Goal: Check status: Check status

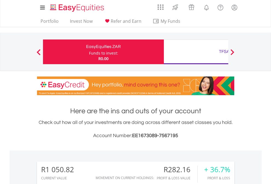
click at [89, 52] on div "Funds to invest:" at bounding box center [103, 53] width 29 height 5
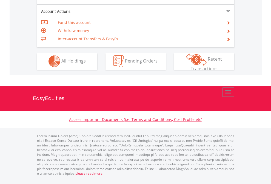
scroll to position [513, 0]
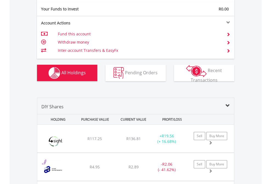
scroll to position [611, 0]
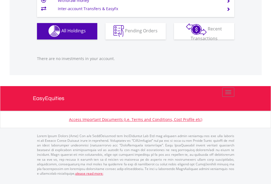
scroll to position [544, 0]
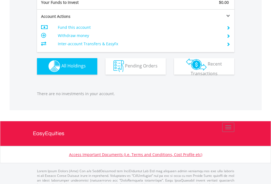
scroll to position [544, 0]
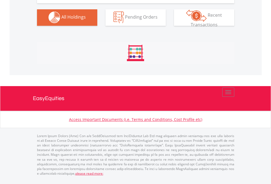
scroll to position [544, 0]
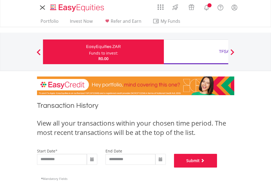
click at [218, 168] on button "Submit" at bounding box center [195, 161] width 43 height 14
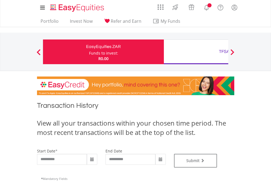
click at [196, 52] on div "TFSA" at bounding box center [224, 52] width 114 height 8
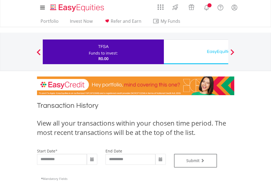
type input "**********"
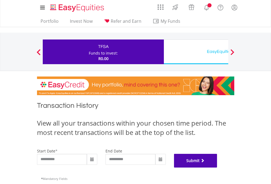
click at [218, 168] on button "Submit" at bounding box center [195, 161] width 43 height 14
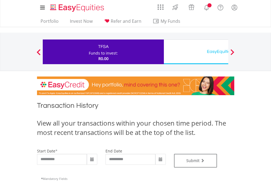
click at [196, 52] on div "EasyEquities USD" at bounding box center [224, 52] width 114 height 8
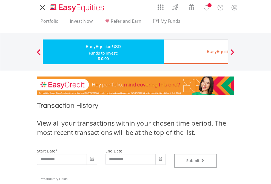
type input "**********"
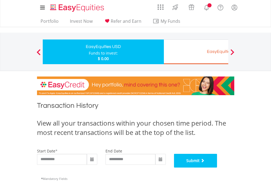
click at [218, 168] on button "Submit" at bounding box center [195, 161] width 43 height 14
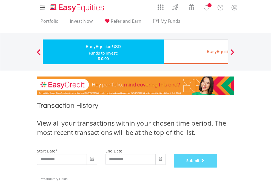
scroll to position [223, 0]
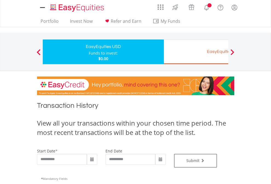
click at [196, 52] on div "EasyEquities EUR" at bounding box center [224, 52] width 114 height 8
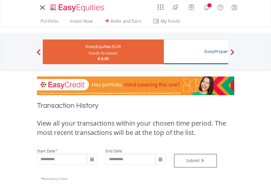
type input "**********"
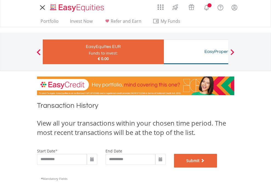
click at [218, 168] on button "Submit" at bounding box center [195, 161] width 43 height 14
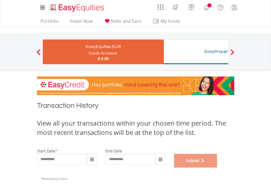
scroll to position [223, 0]
